Goal: Navigation & Orientation: Find specific page/section

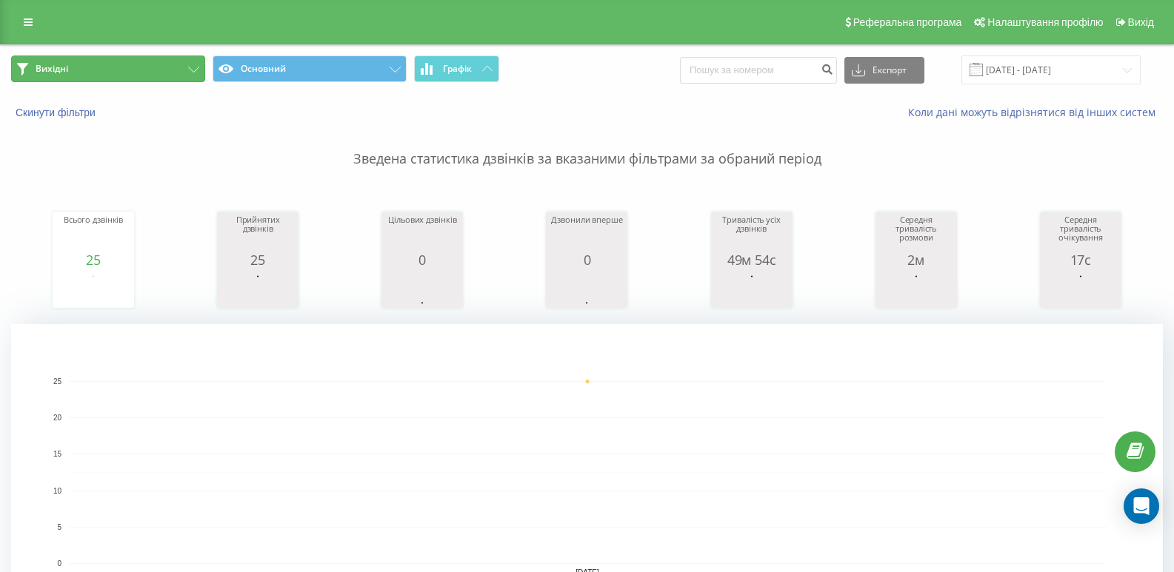
click at [176, 61] on button "Вихідні" at bounding box center [108, 69] width 194 height 27
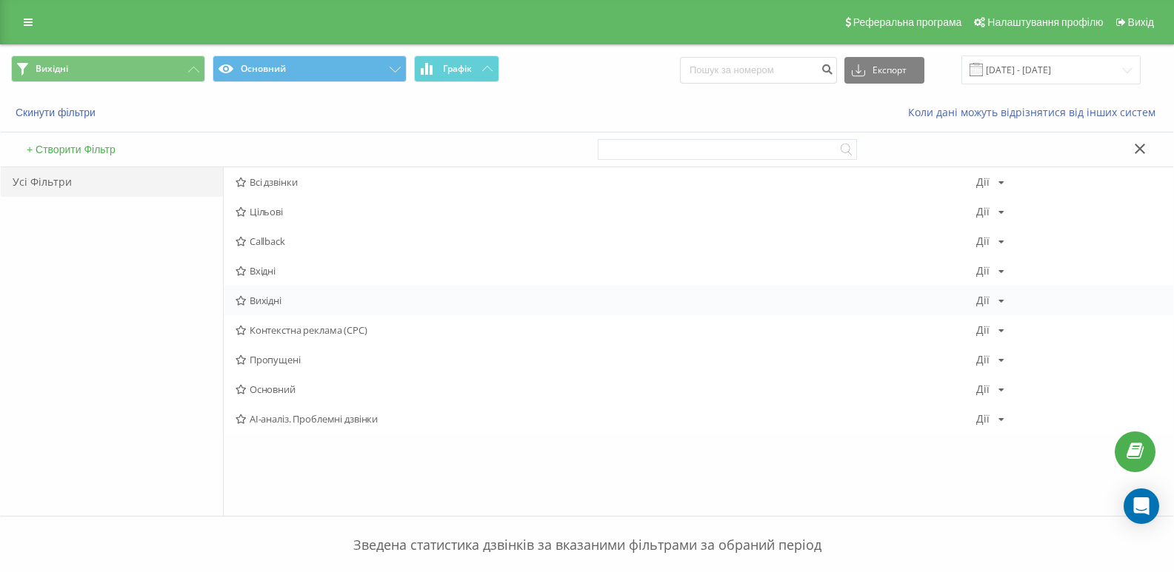
click at [278, 302] on span "Вихідні" at bounding box center [605, 300] width 741 height 10
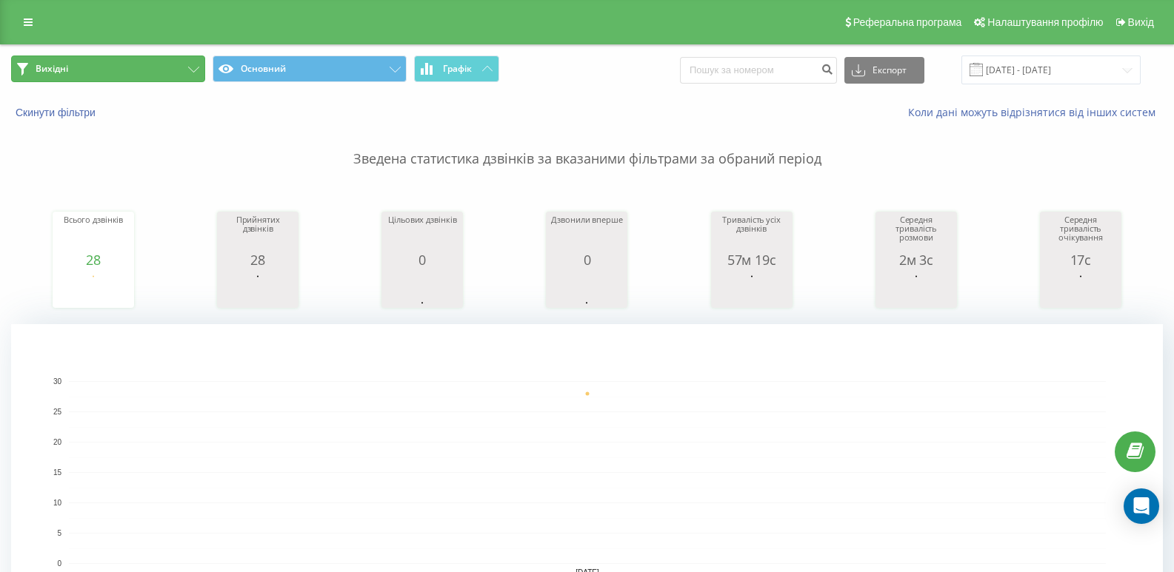
click at [191, 79] on button "Вихідні" at bounding box center [108, 69] width 194 height 27
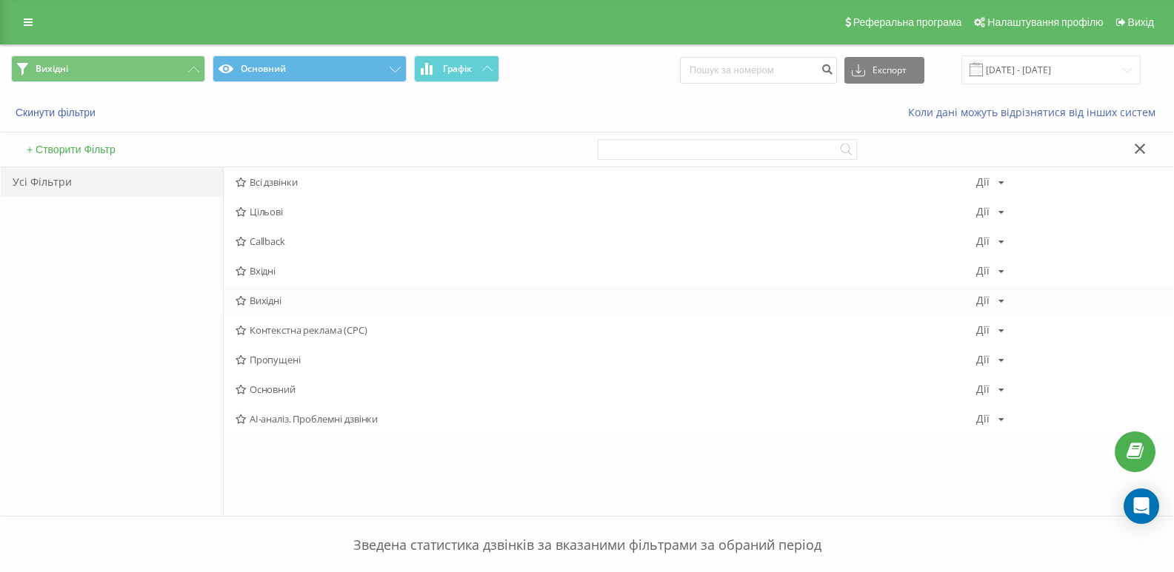
click at [257, 308] on div "Вихідні [PERSON_NAME] Копіювати Видалити За замовчуванням Поділитися" at bounding box center [698, 301] width 949 height 30
click at [263, 301] on span "Вихідні" at bounding box center [605, 300] width 741 height 10
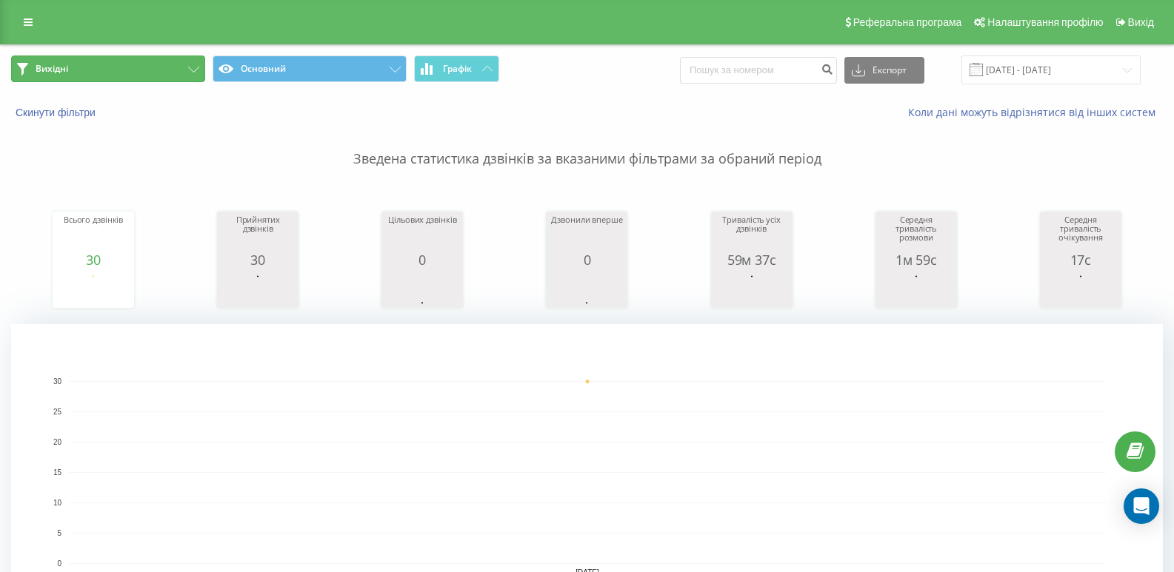
click at [167, 68] on button "Вихідні" at bounding box center [108, 69] width 194 height 27
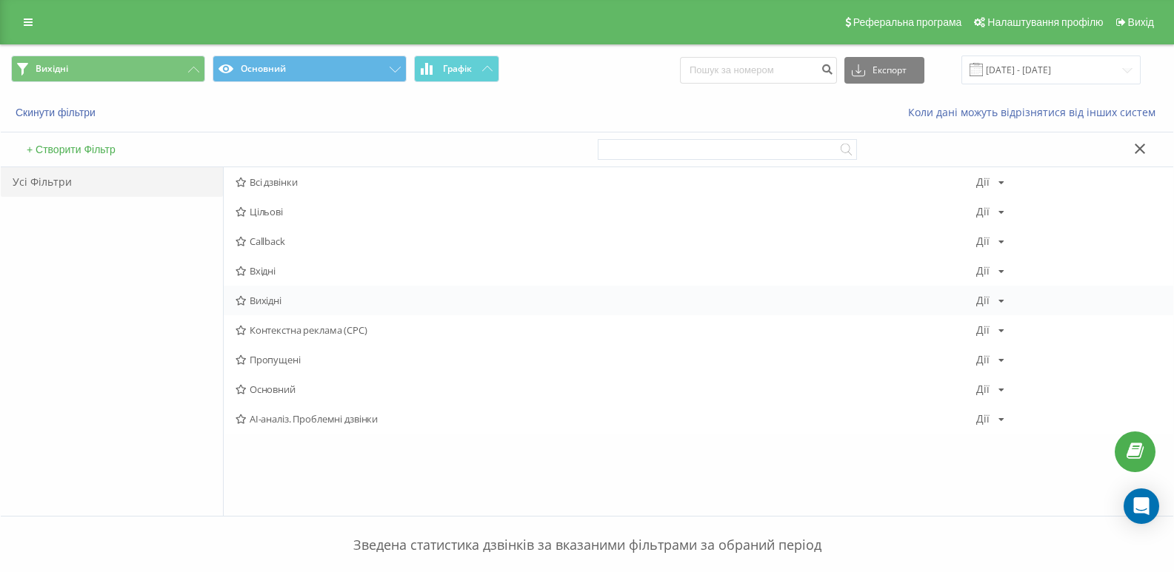
click at [259, 295] on span "Вихідні" at bounding box center [605, 300] width 741 height 10
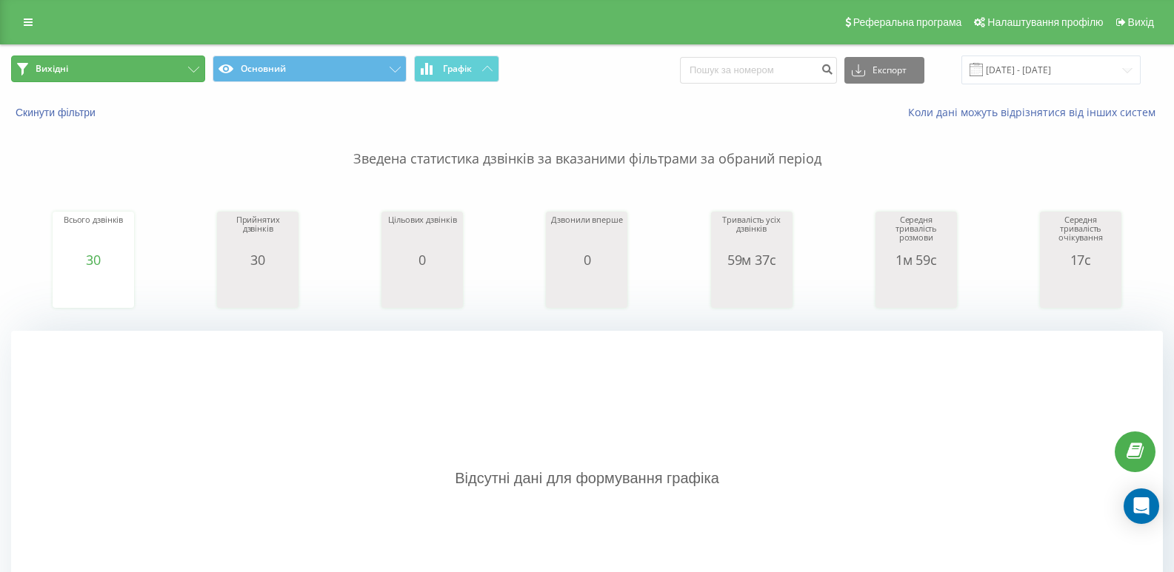
click at [157, 71] on button "Вихідні" at bounding box center [108, 69] width 194 height 27
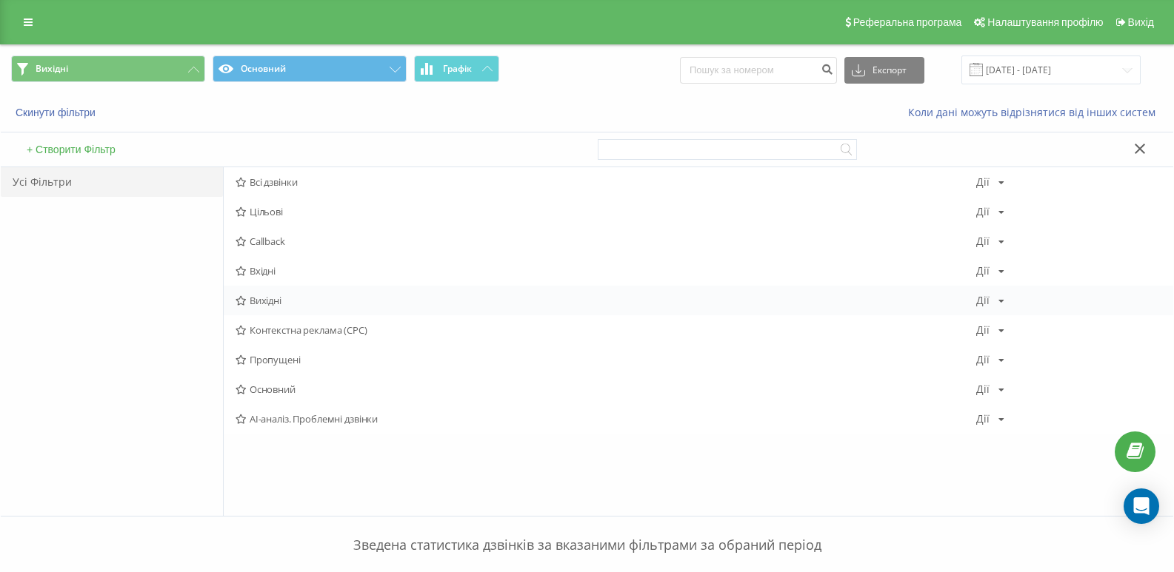
click at [284, 298] on span "Вихідні" at bounding box center [605, 300] width 741 height 10
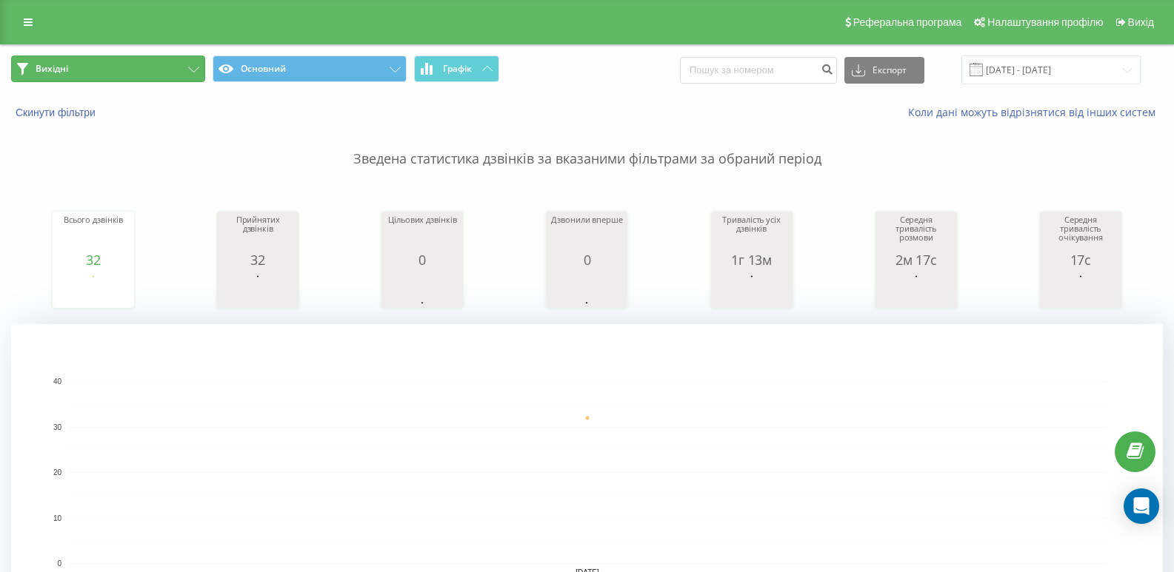
click at [195, 60] on button "Вихідні" at bounding box center [108, 69] width 194 height 27
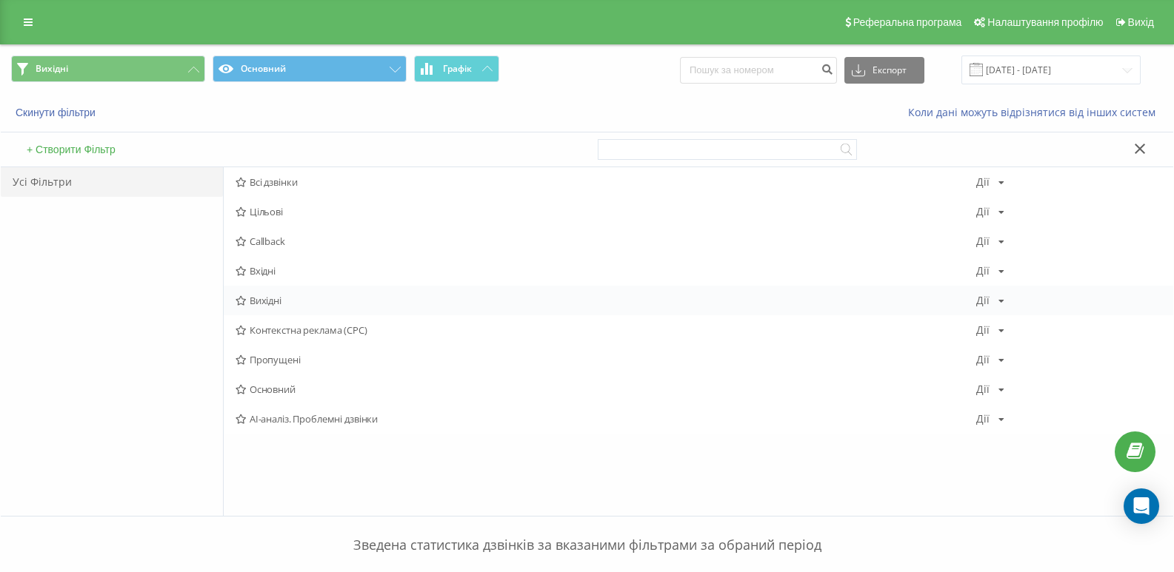
click at [278, 304] on span "Вихідні" at bounding box center [605, 300] width 741 height 10
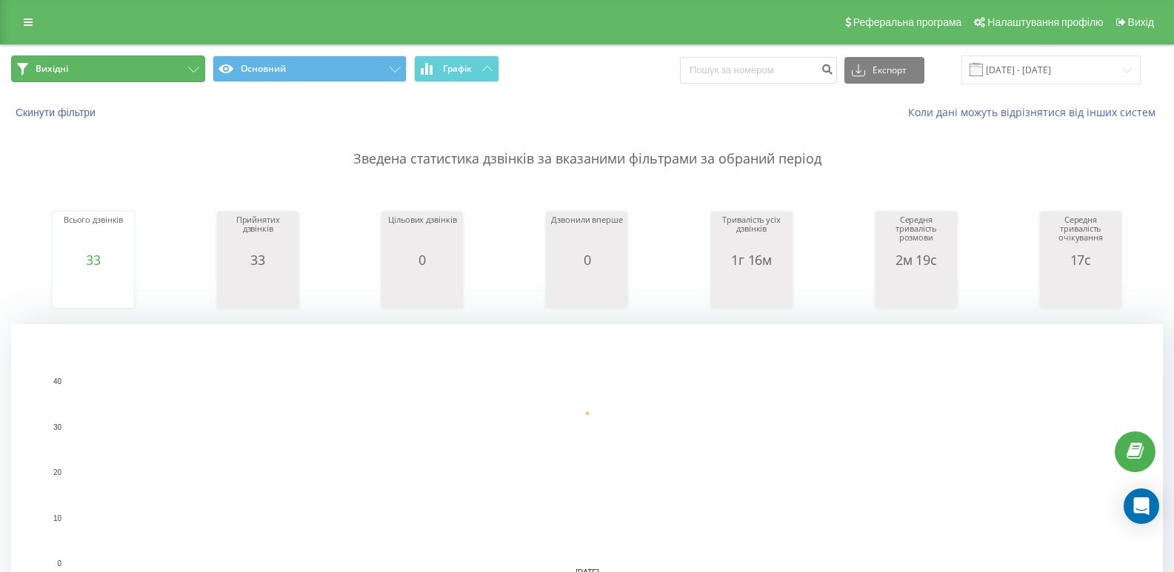
click at [190, 72] on icon at bounding box center [193, 70] width 11 height 6
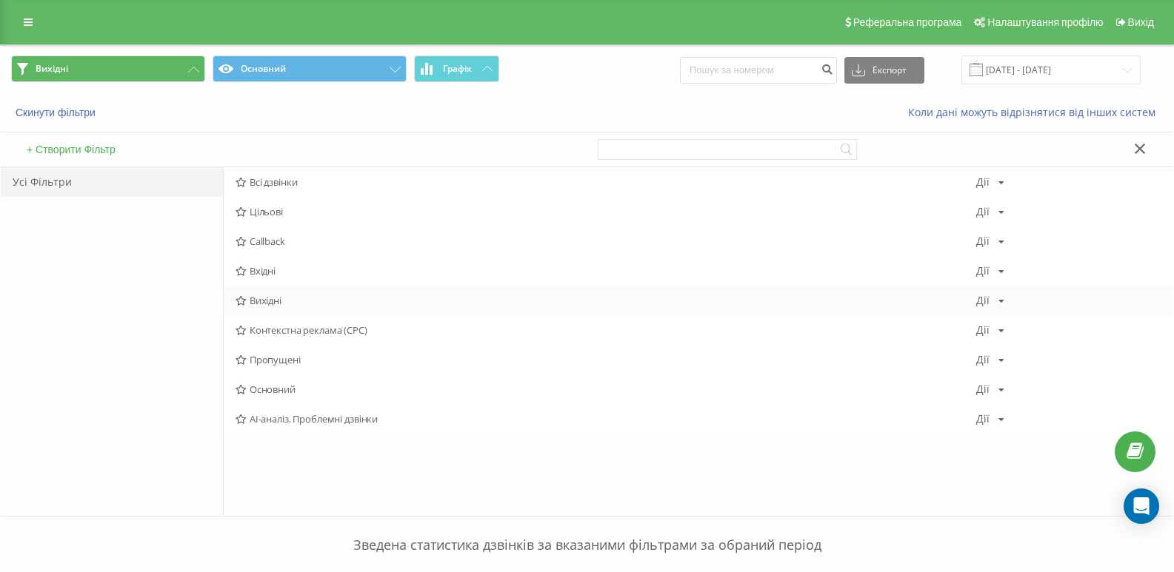
click at [271, 296] on span "Вихідні" at bounding box center [605, 300] width 741 height 10
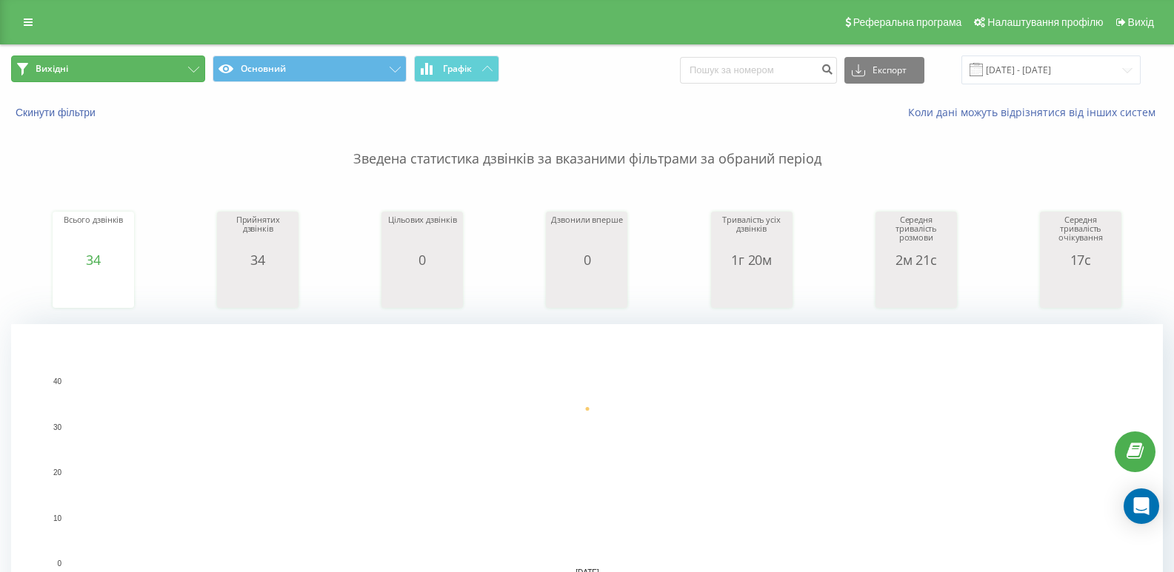
click at [180, 58] on button "Вихідні" at bounding box center [108, 69] width 194 height 27
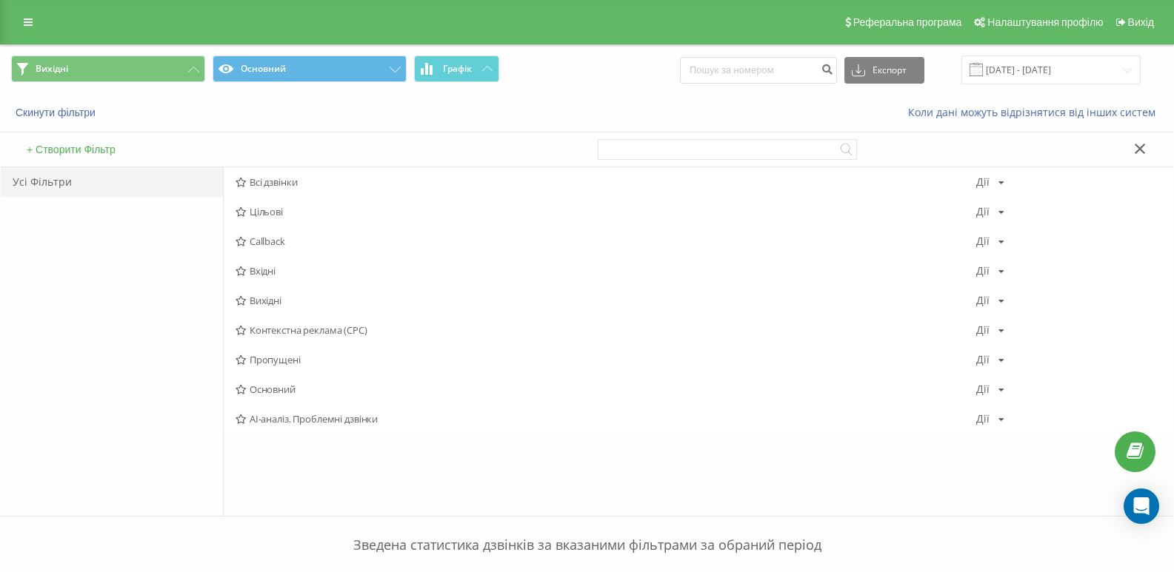
click at [275, 295] on span "Вихідні" at bounding box center [605, 300] width 741 height 10
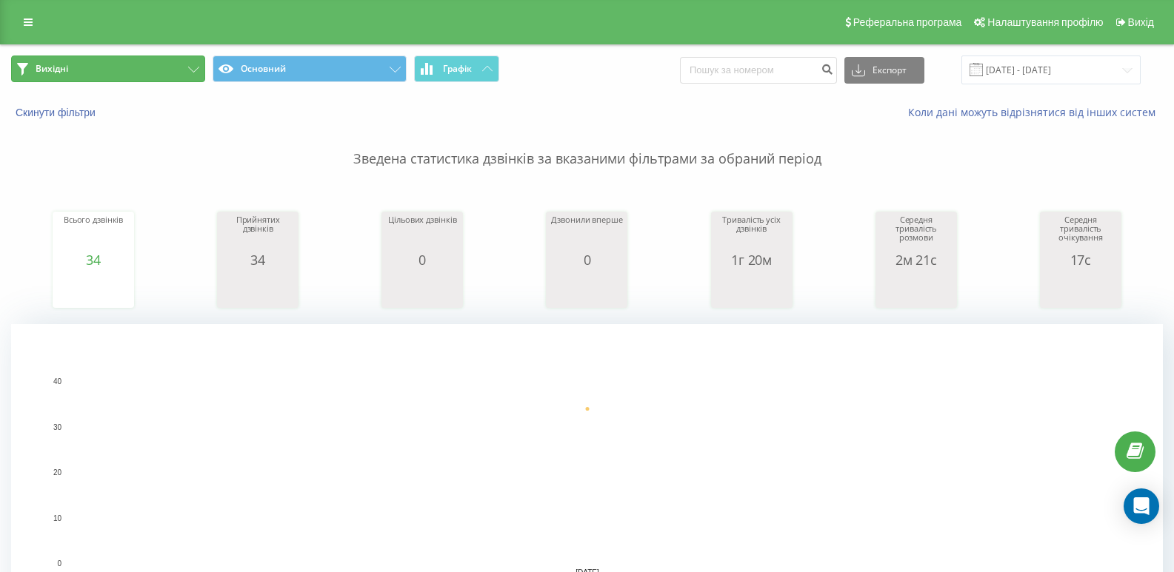
click at [202, 64] on button "Вихідні" at bounding box center [108, 69] width 194 height 27
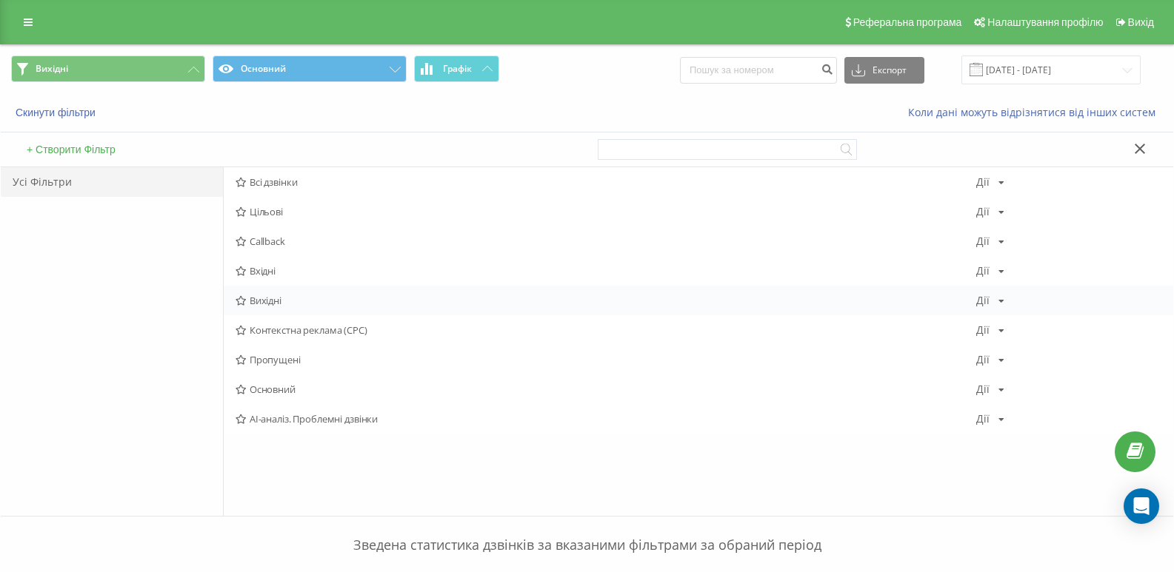
click at [272, 301] on span "Вихідні" at bounding box center [605, 300] width 741 height 10
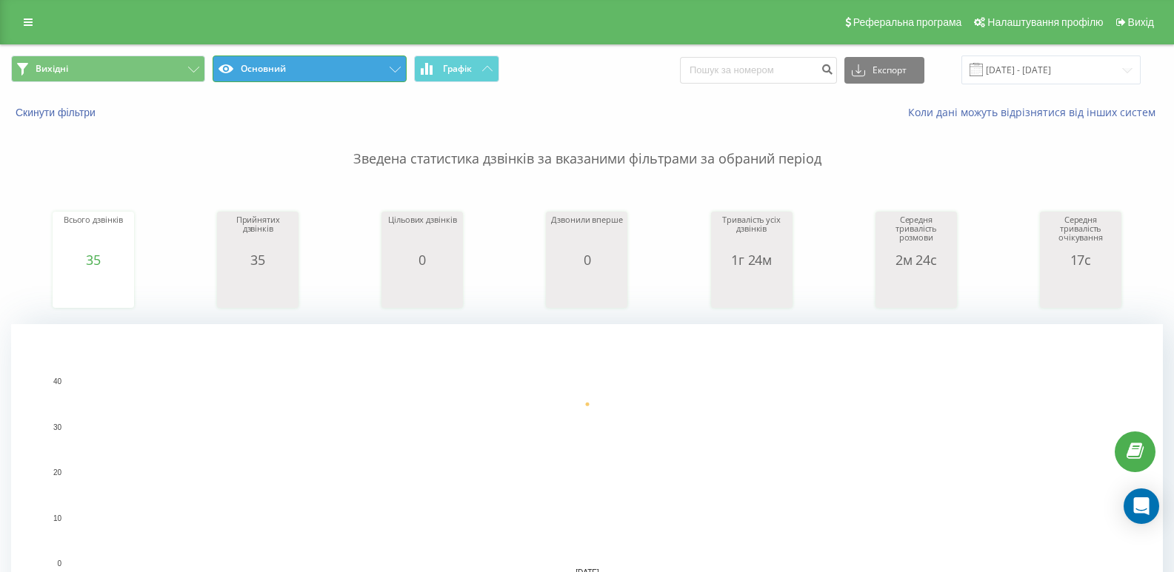
click at [278, 74] on button "Основний" at bounding box center [310, 69] width 194 height 27
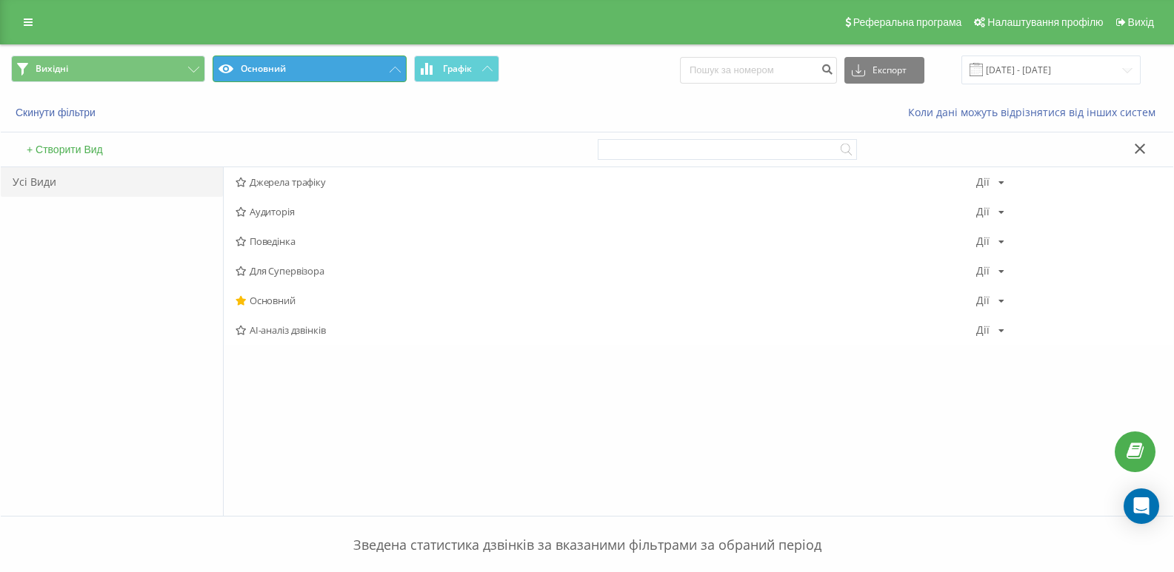
click at [278, 74] on button "Основний" at bounding box center [310, 69] width 194 height 27
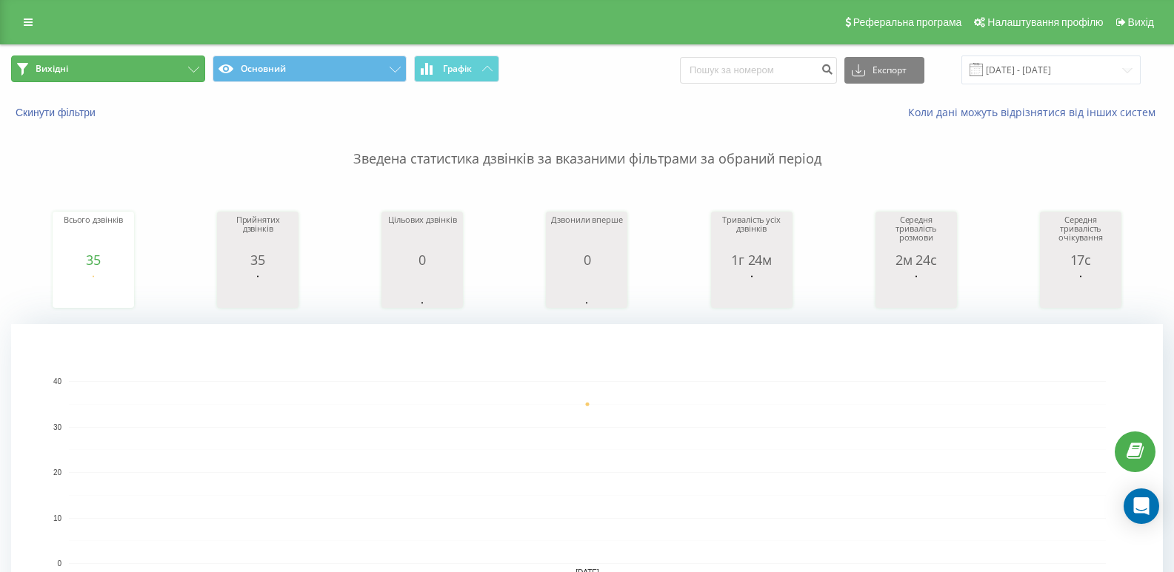
click at [160, 73] on button "Вихідні" at bounding box center [108, 69] width 194 height 27
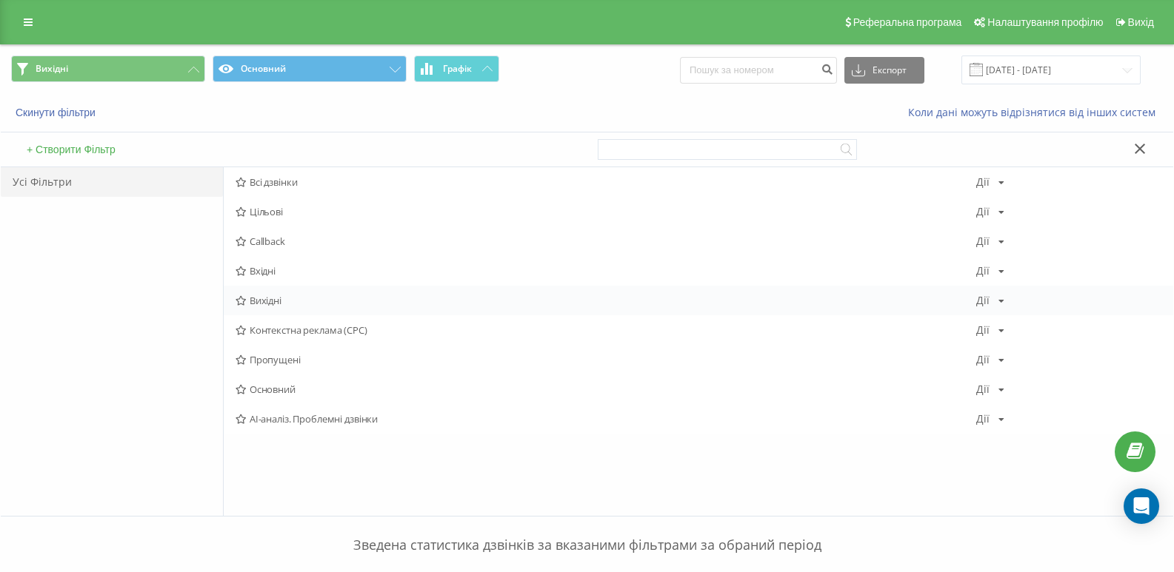
click at [256, 301] on span "Вихідні" at bounding box center [605, 300] width 741 height 10
